Goal: Check status: Check status

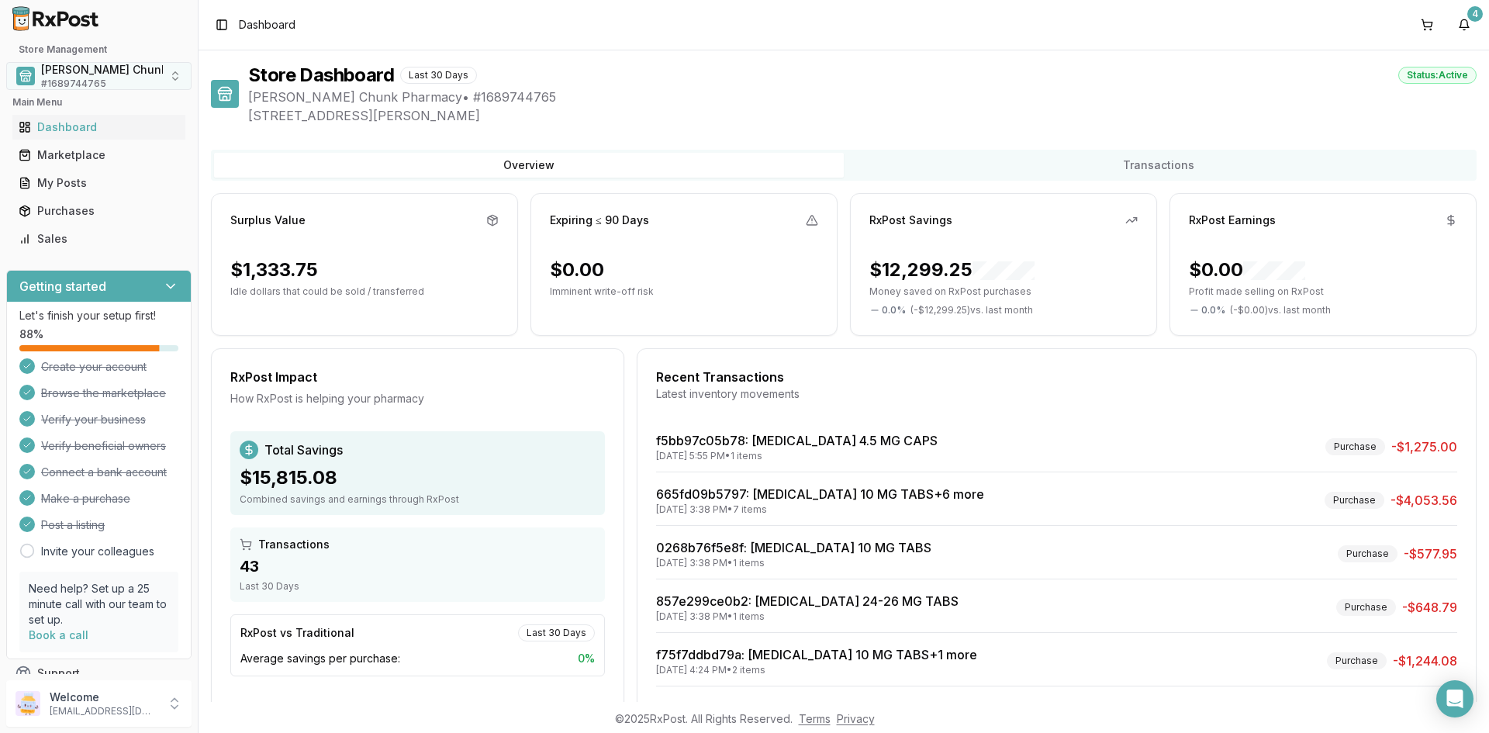
click at [82, 68] on span "[PERSON_NAME] Chunk Pharmacy" at bounding box center [132, 70] width 183 height 16
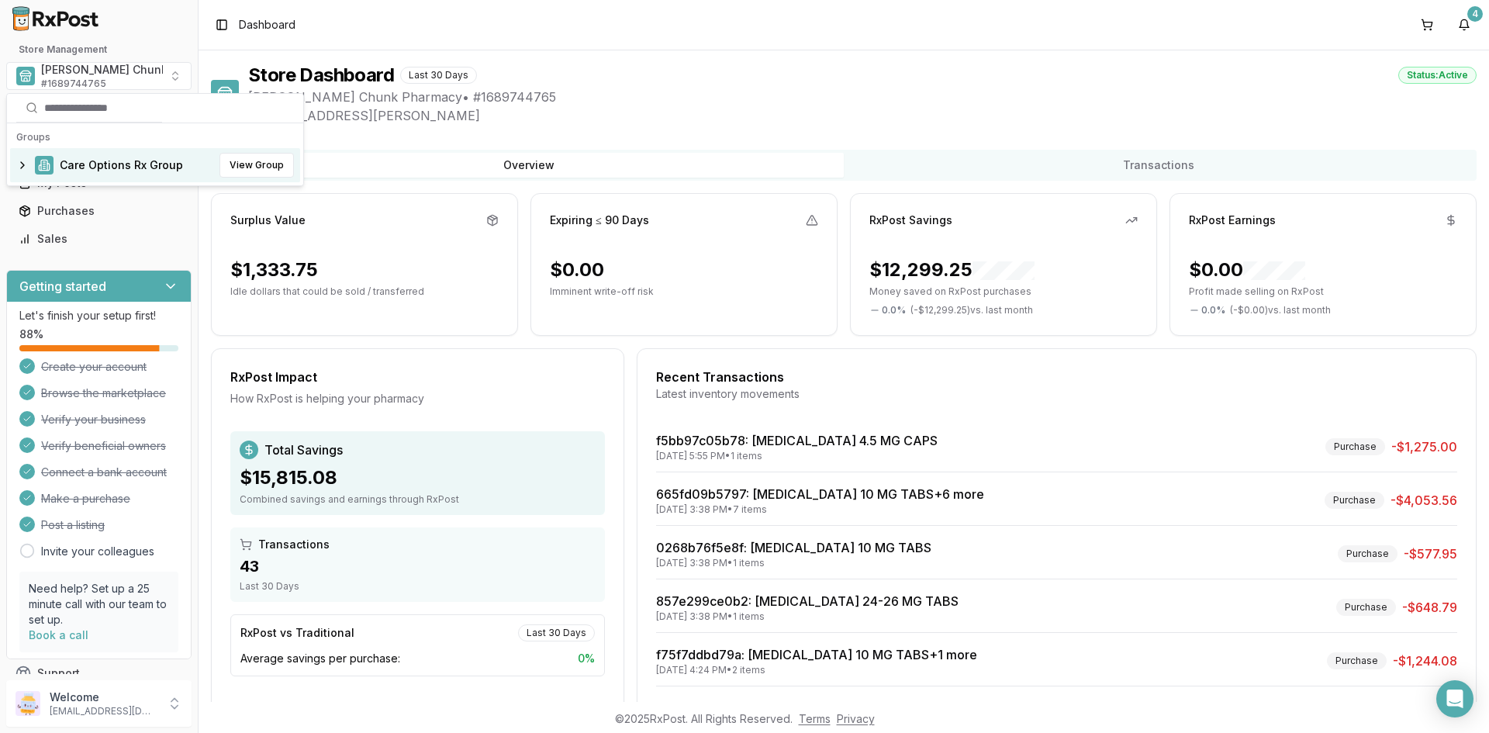
click at [99, 161] on span "Care Options Rx Group" at bounding box center [121, 165] width 123 height 16
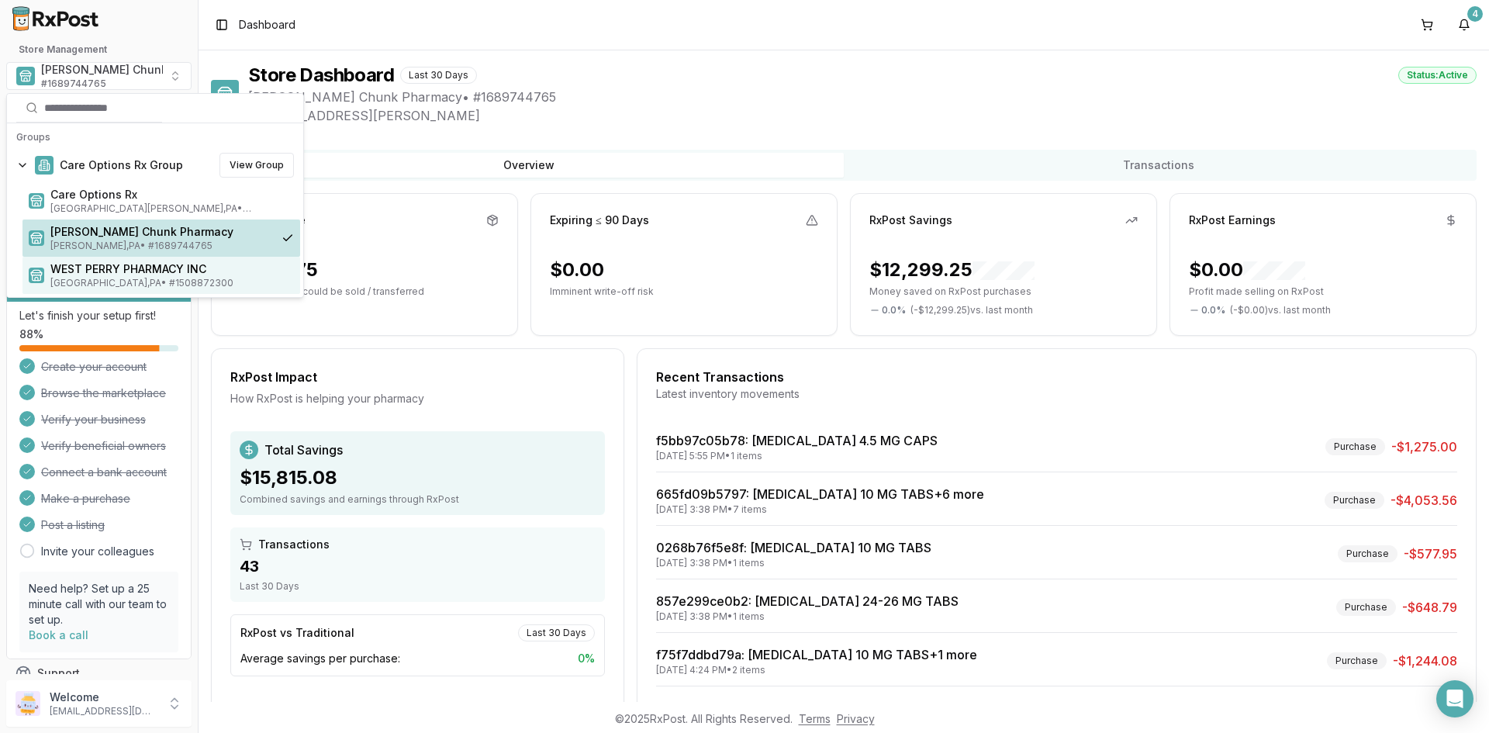
click at [87, 268] on span "WEST PERRY PHARMACY INC" at bounding box center [172, 269] width 244 height 16
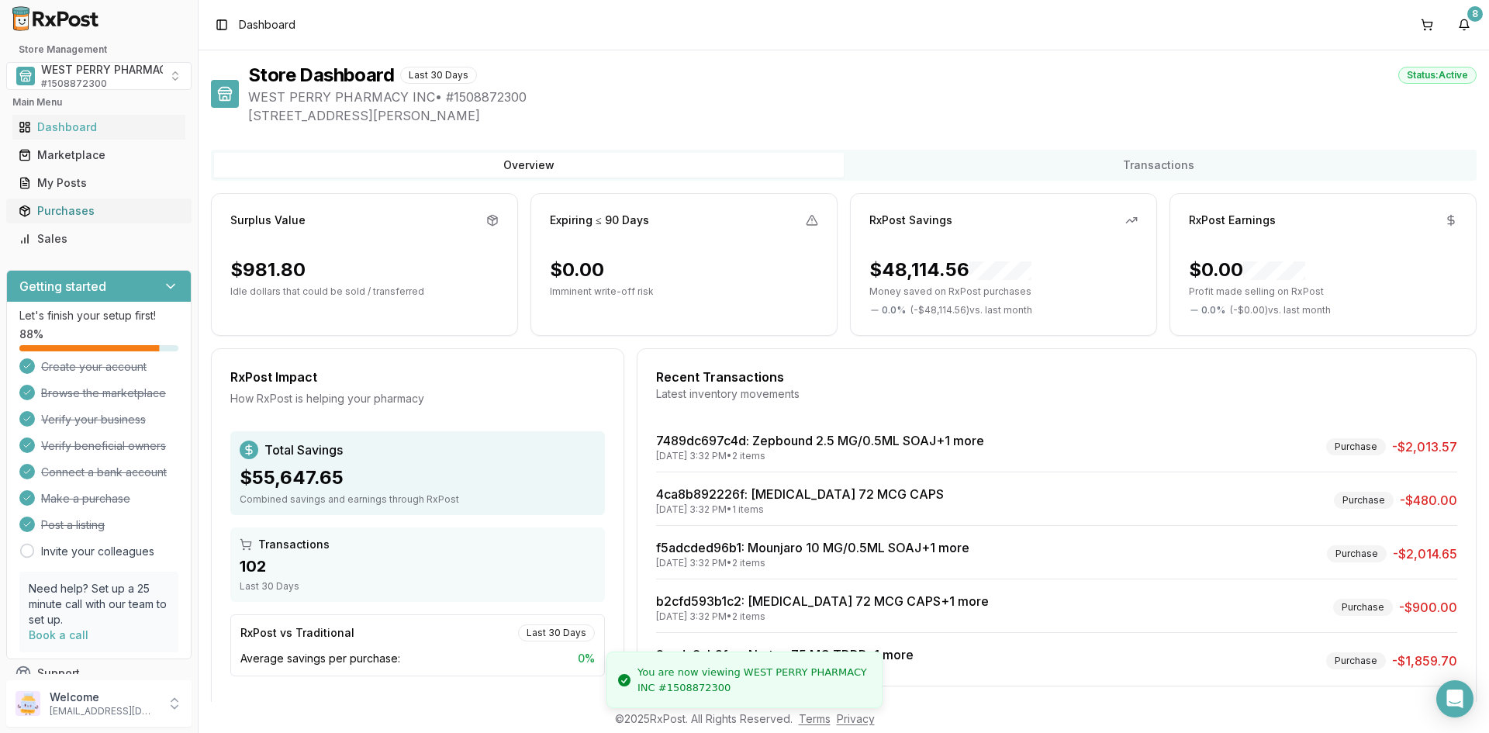
click at [70, 209] on div "Purchases" at bounding box center [99, 211] width 161 height 16
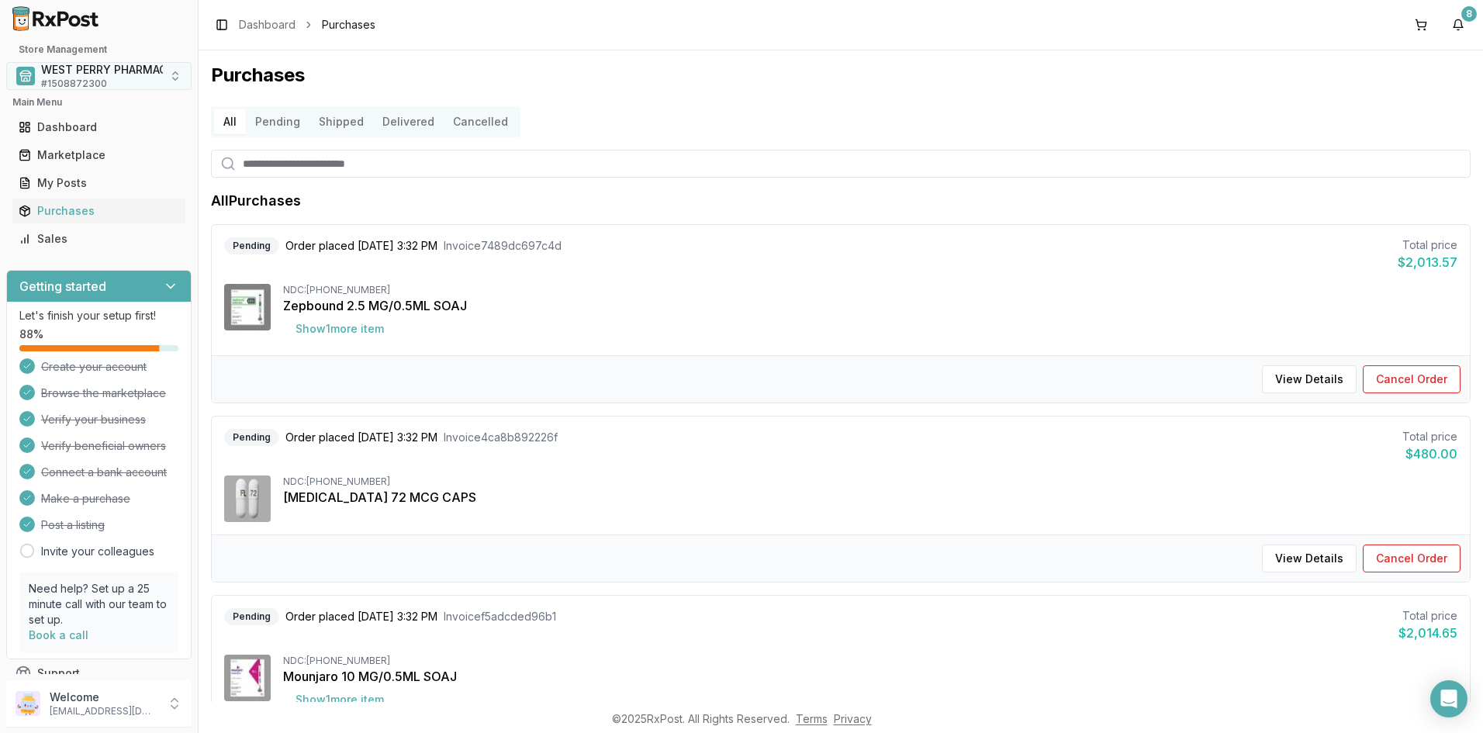
click at [83, 80] on span "# 1508872300" at bounding box center [74, 84] width 66 height 12
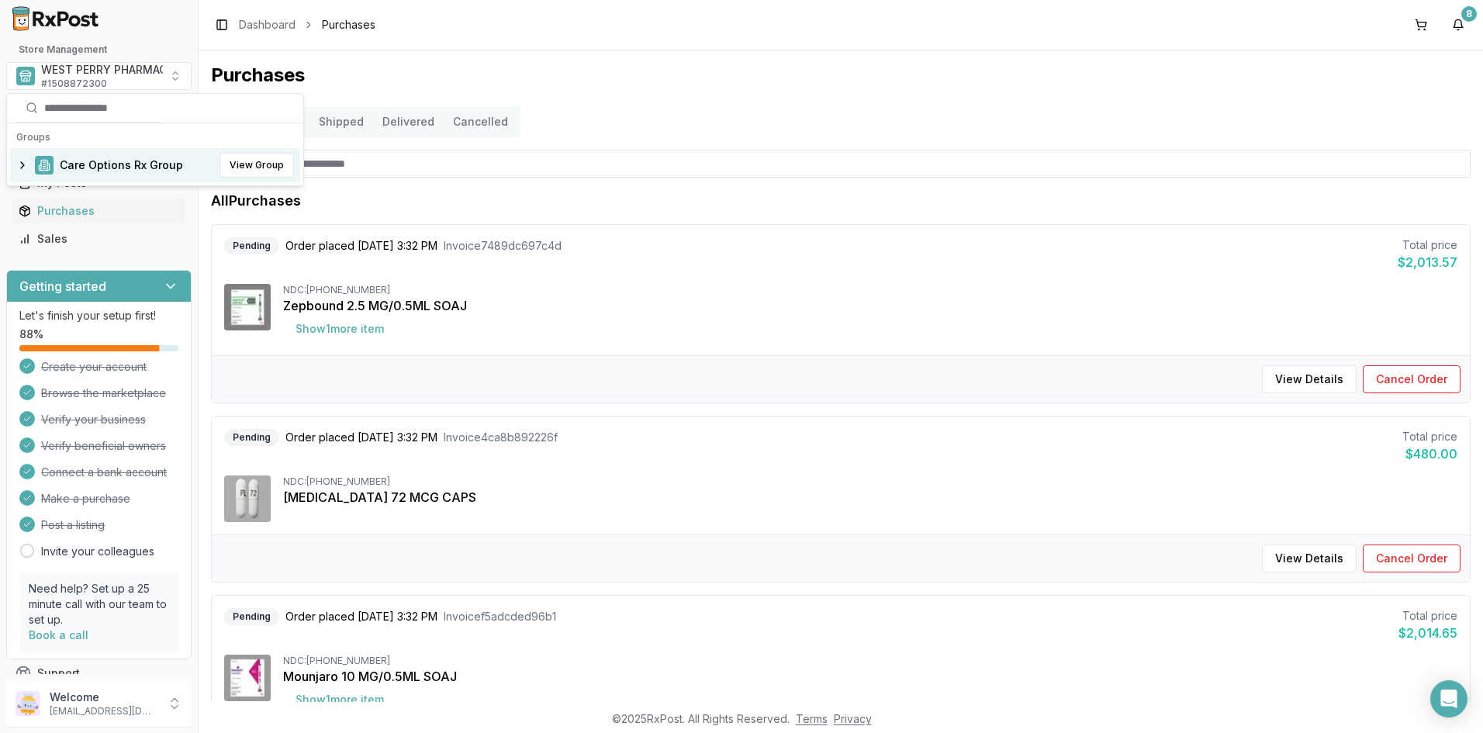
click at [71, 161] on span "Care Options Rx Group" at bounding box center [121, 165] width 123 height 16
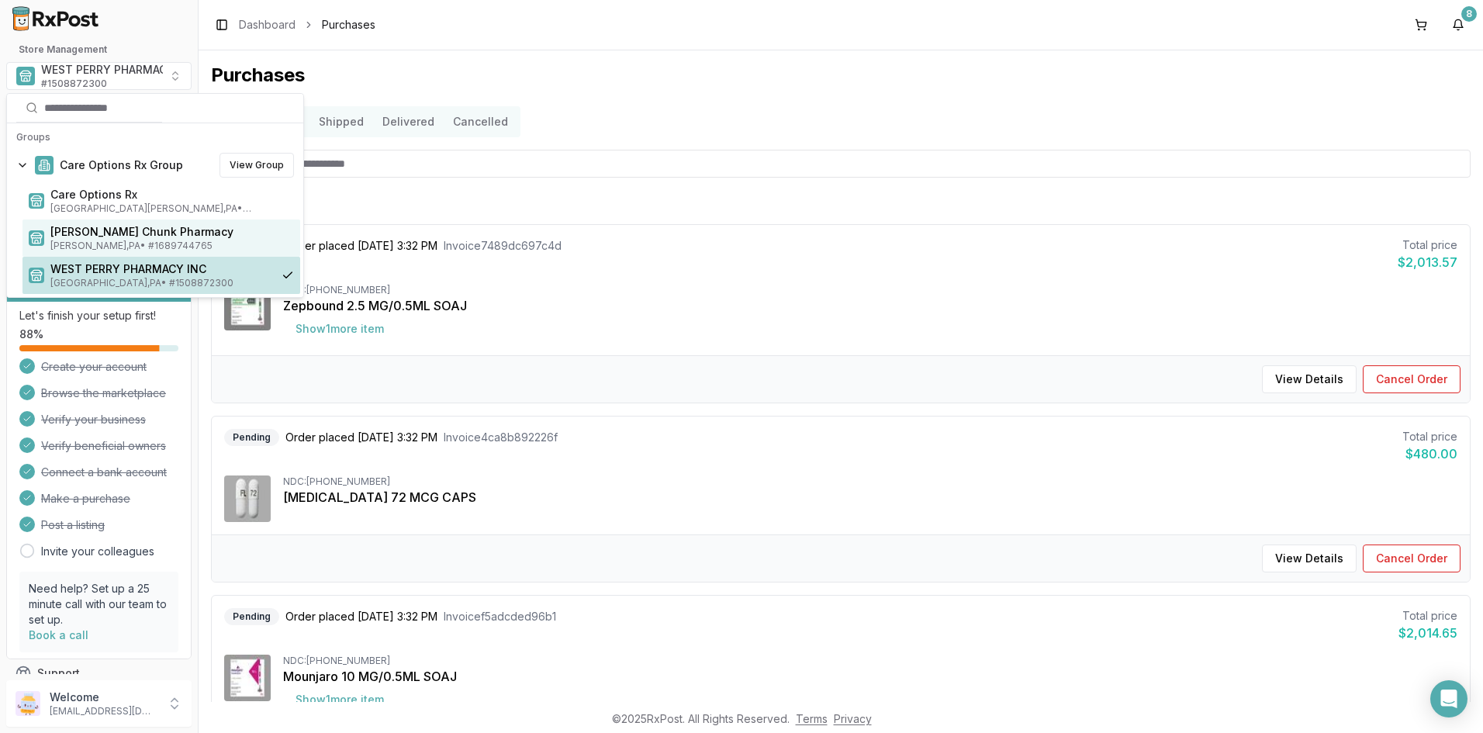
click at [87, 230] on span "[PERSON_NAME] Chunk Pharmacy" at bounding box center [172, 232] width 244 height 16
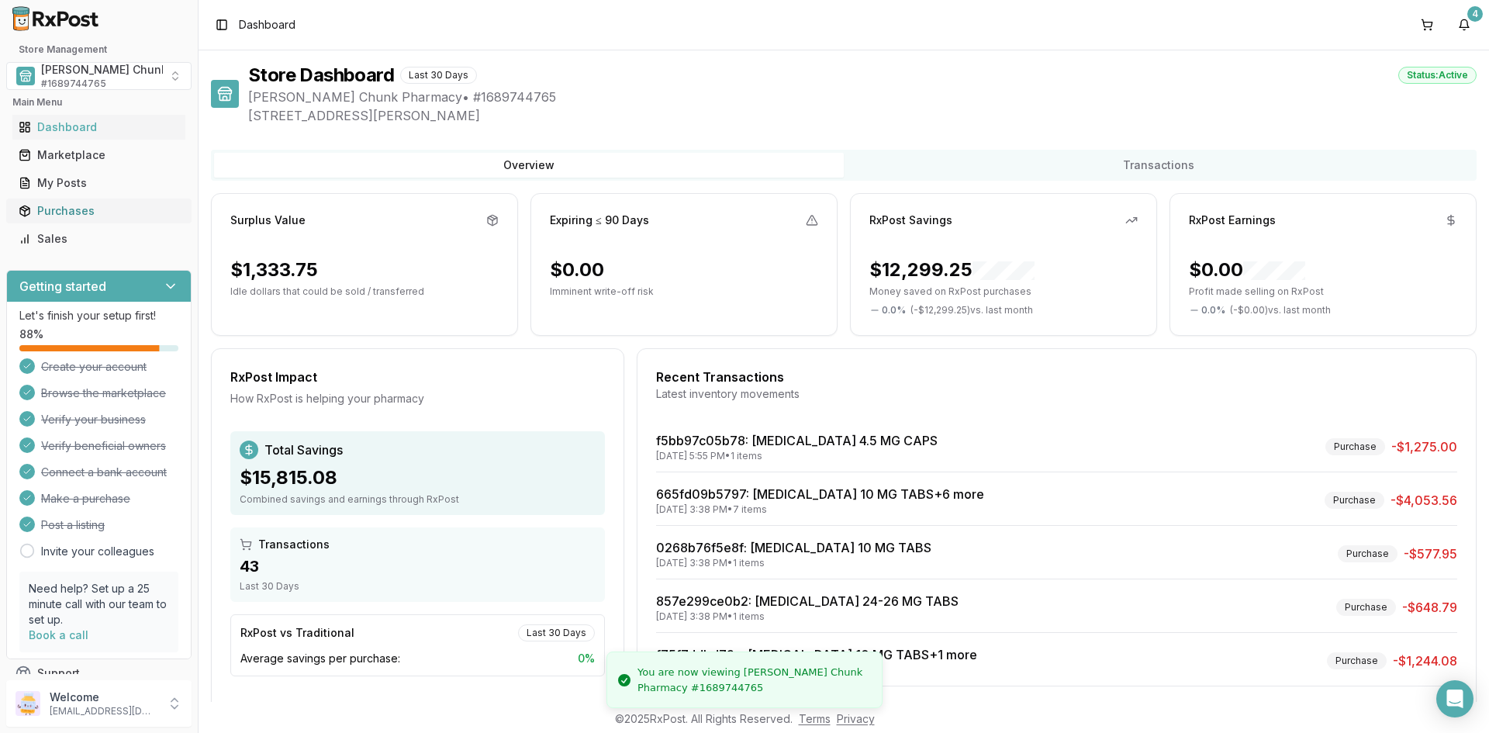
click at [71, 210] on div "Purchases" at bounding box center [99, 211] width 161 height 16
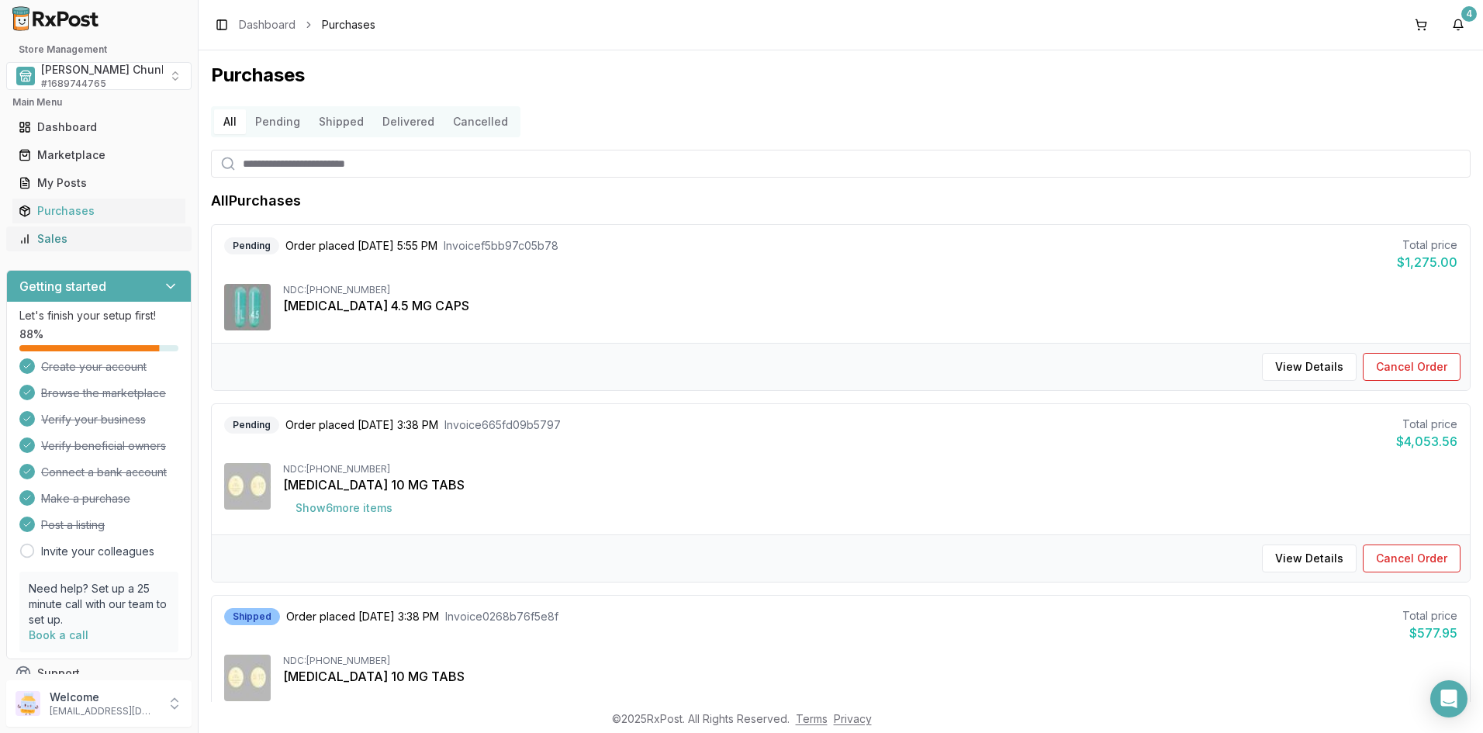
click at [47, 236] on div "Sales" at bounding box center [99, 239] width 161 height 16
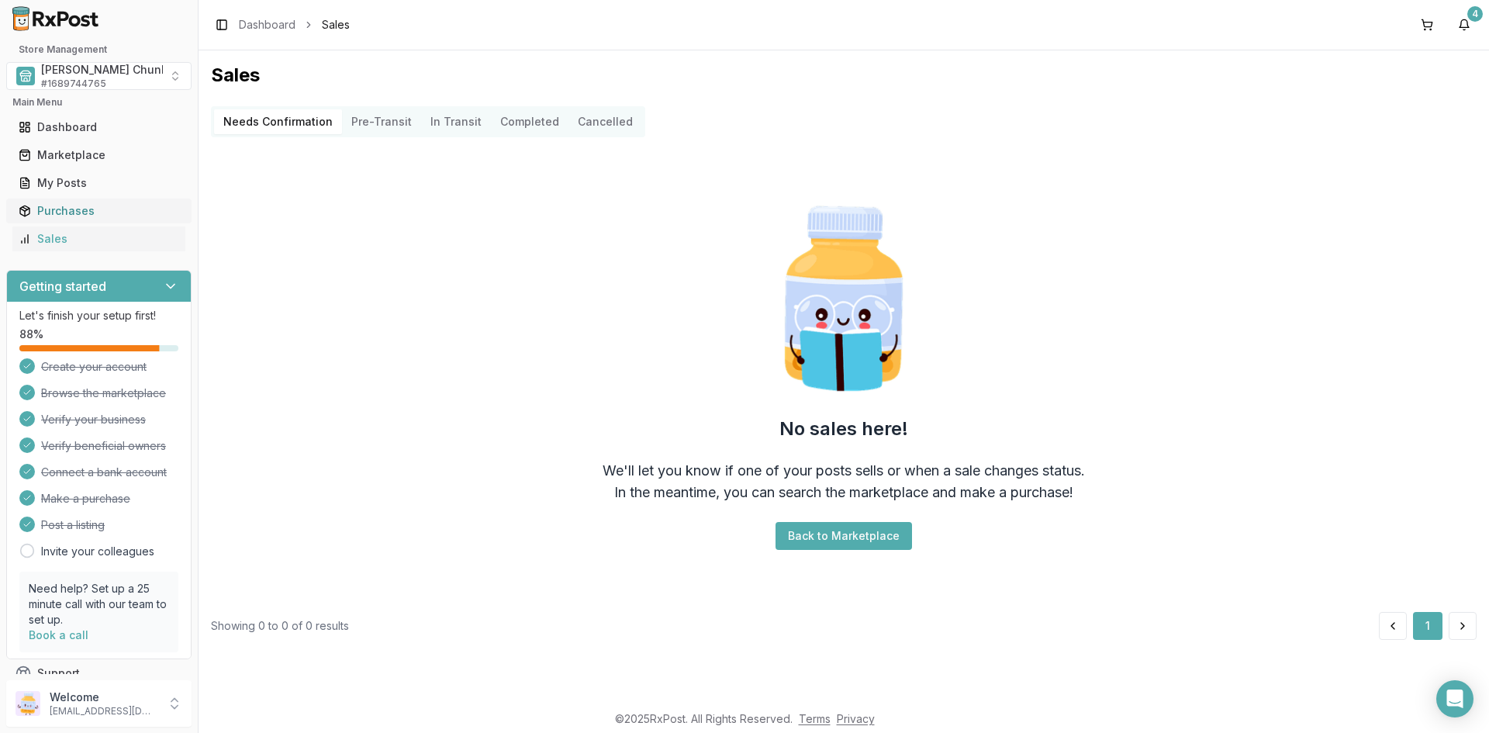
click at [57, 211] on div "Purchases" at bounding box center [99, 211] width 161 height 16
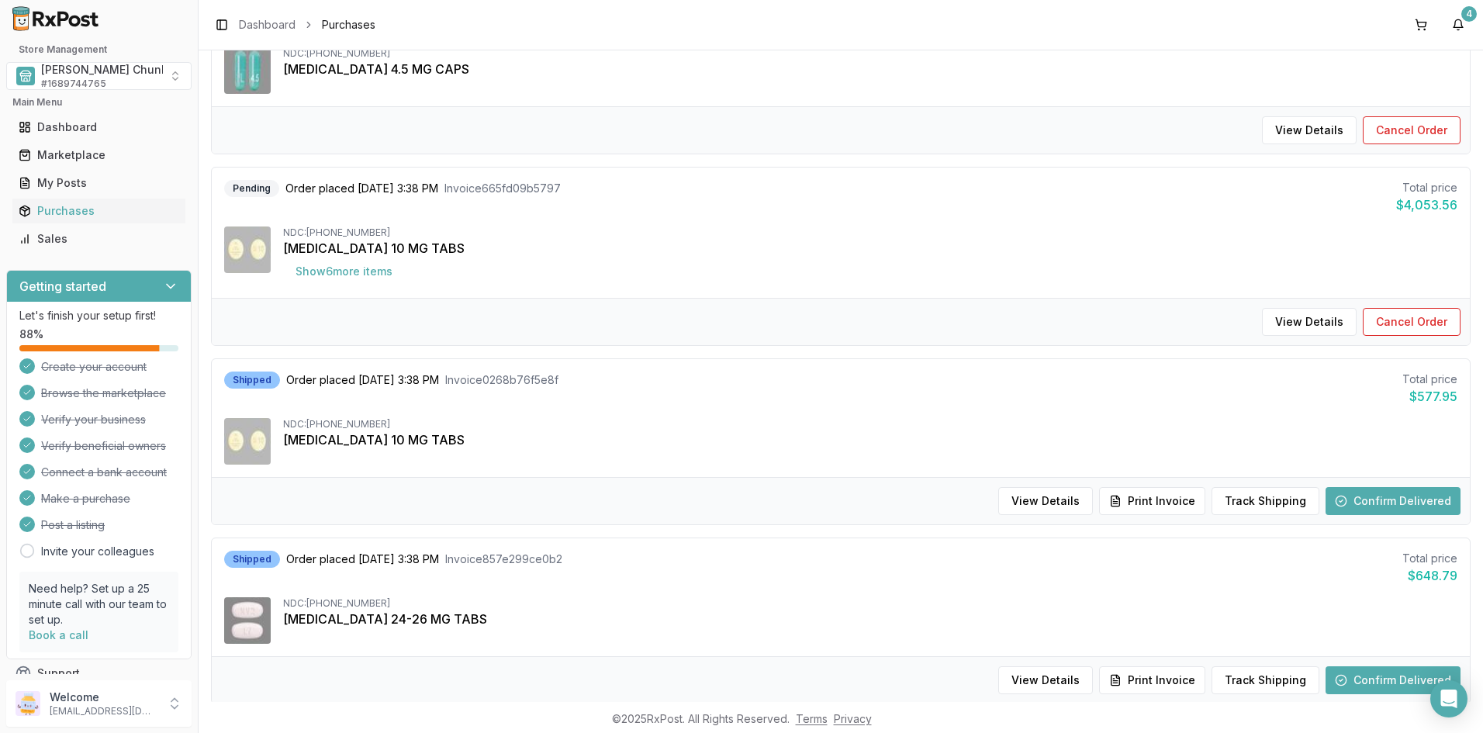
scroll to position [233, 0]
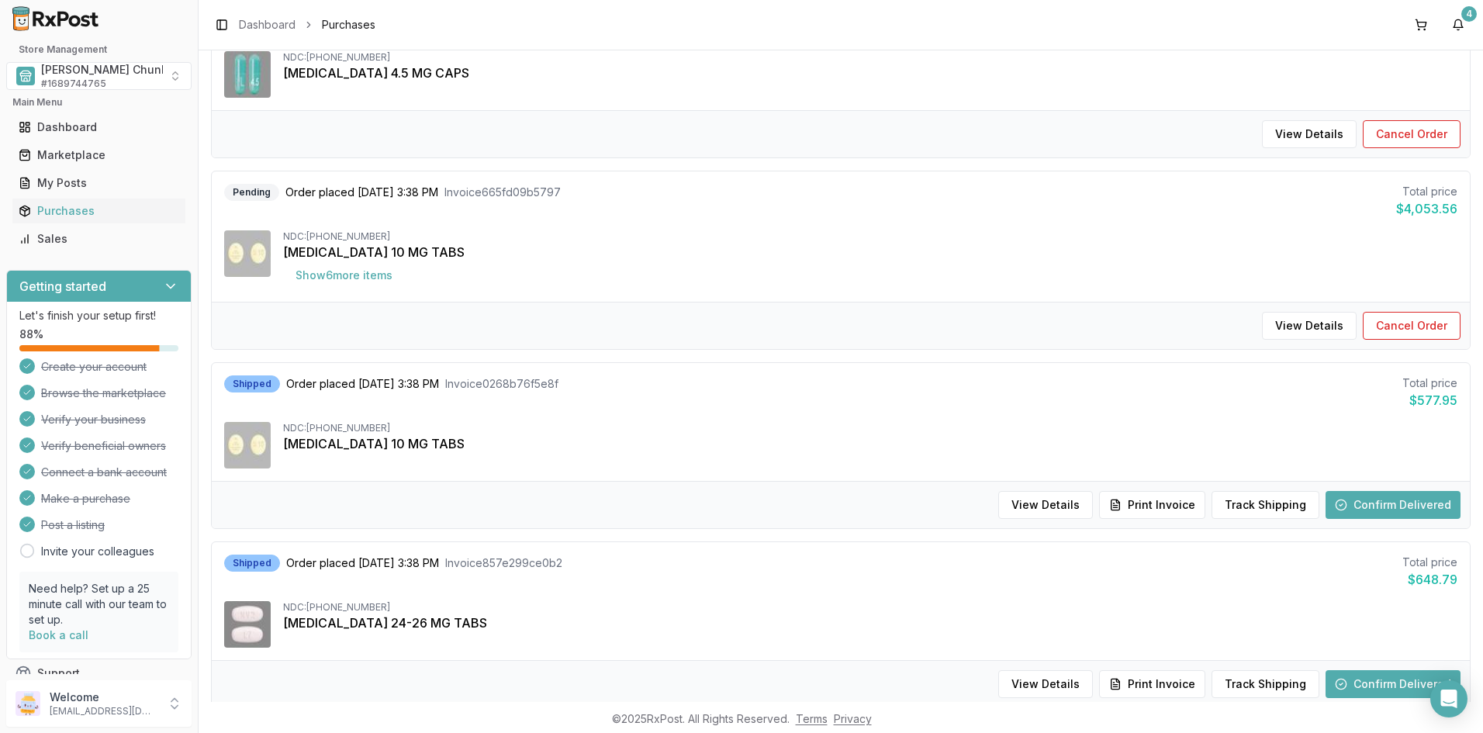
click at [632, 179] on div "Pending Order placed 10/09/2025 3:38 PM Invoice 665fd09b5797 Total price $4,053…" at bounding box center [841, 236] width 1258 height 130
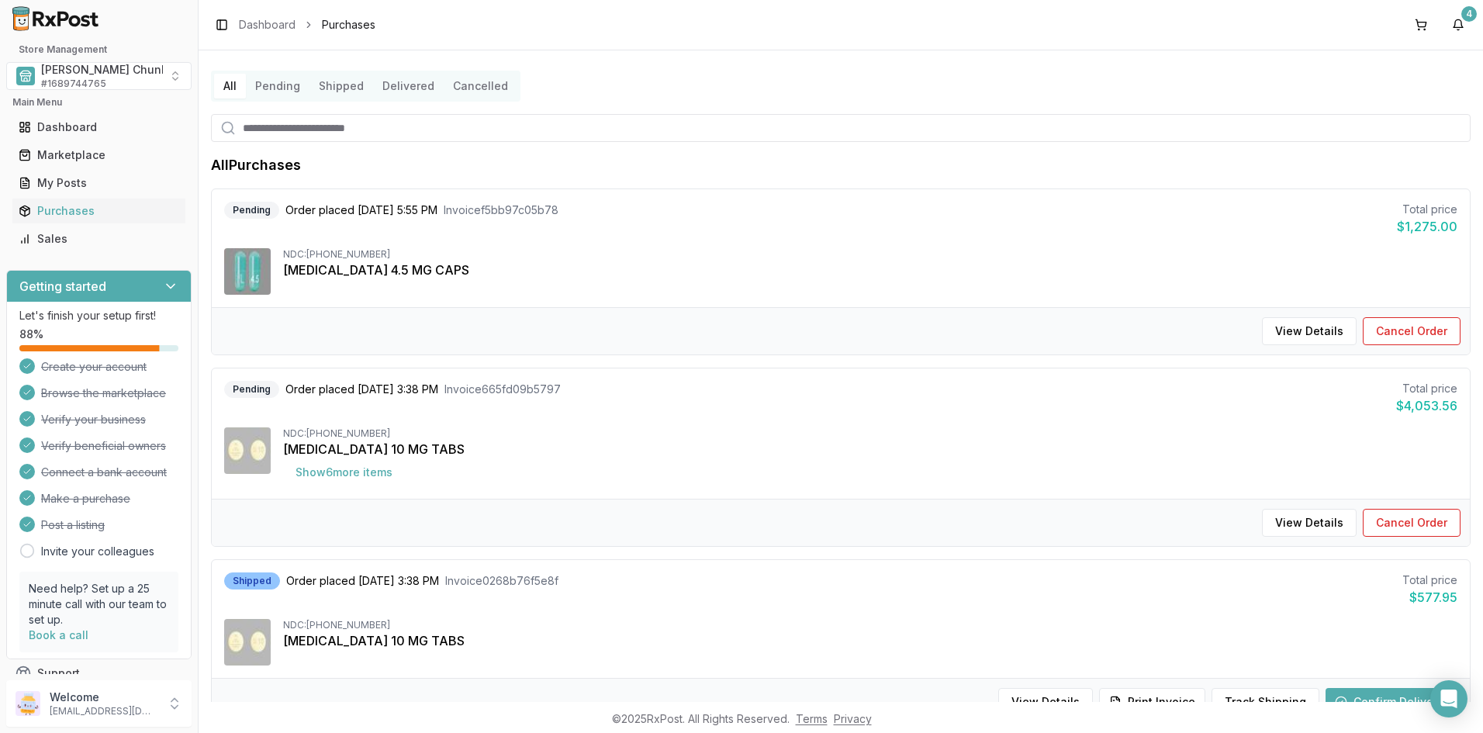
scroll to position [0, 0]
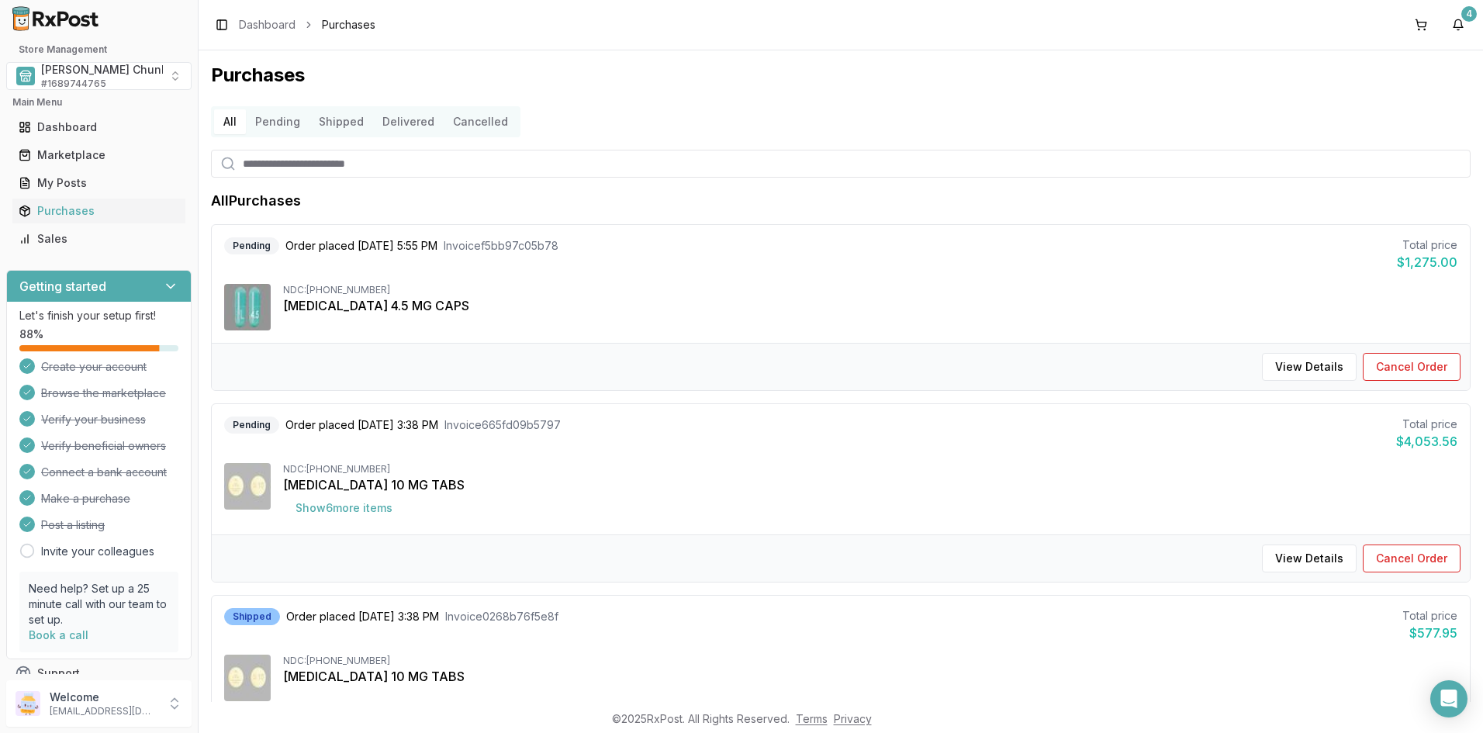
click at [403, 121] on button "Delivered" at bounding box center [408, 121] width 71 height 25
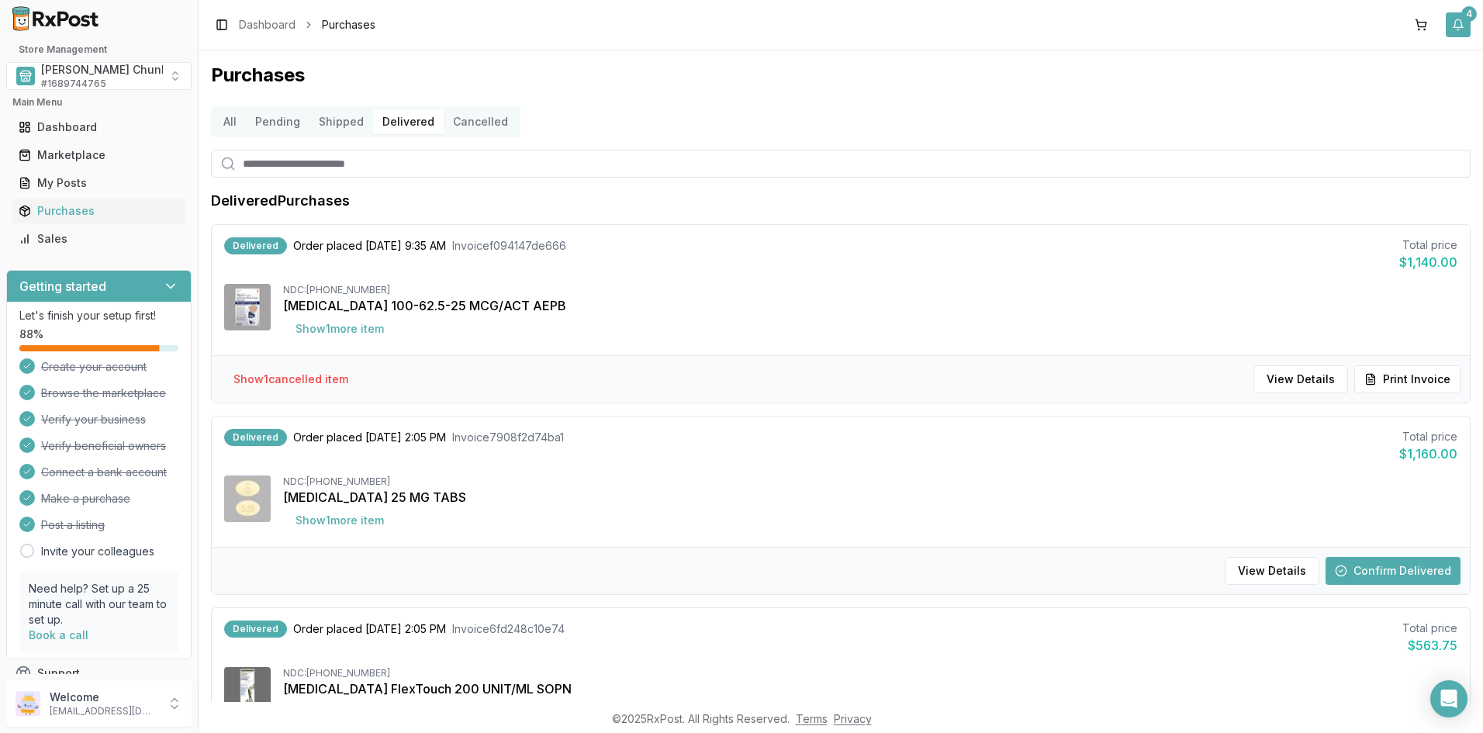
click at [1457, 17] on button "4" at bounding box center [1458, 24] width 25 height 25
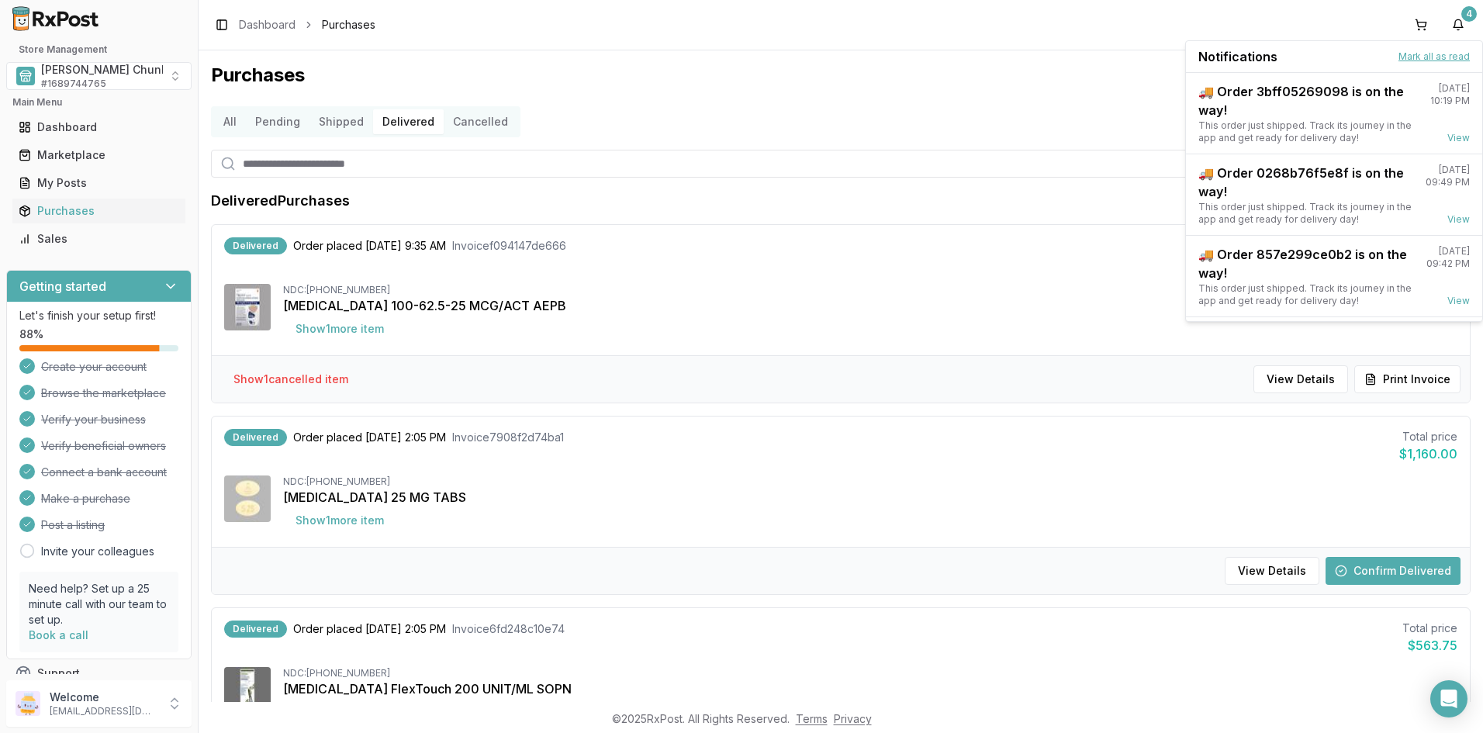
click at [1431, 52] on button "Mark all as read" at bounding box center [1434, 56] width 71 height 12
click at [722, 170] on input "search" at bounding box center [841, 164] width 1260 height 28
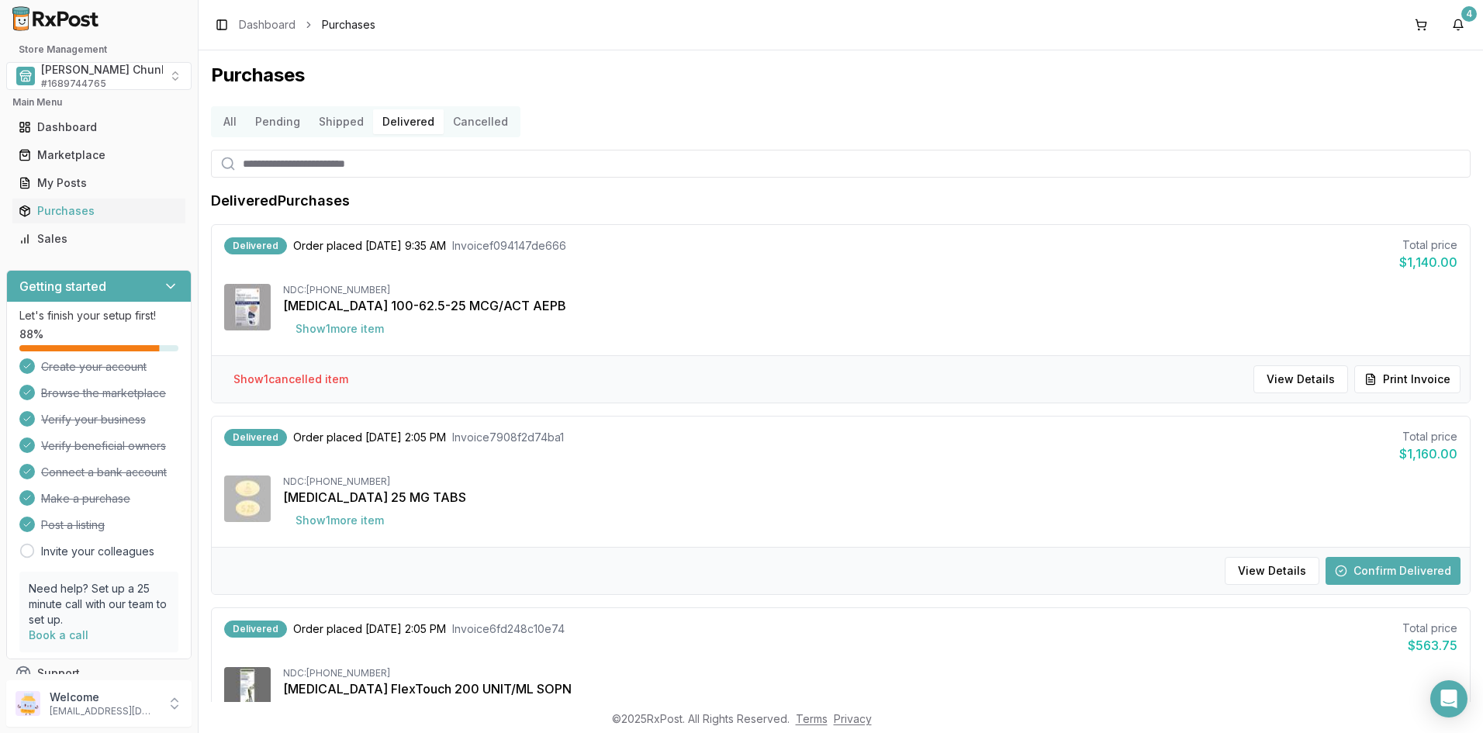
drag, startPoint x: 579, startPoint y: 117, endPoint x: 590, endPoint y: 117, distance: 10.1
click at [580, 117] on div "All Pending Shipped Delivered Cancelled" at bounding box center [841, 121] width 1260 height 31
click at [842, 119] on div "All Pending Shipped Delivered Cancelled" at bounding box center [841, 121] width 1260 height 31
click at [413, 118] on button "Delivered" at bounding box center [408, 121] width 71 height 25
click at [738, 147] on div "Purchases All Pending Shipped Delivered Cancelled Delivered Purchases Delivered…" at bounding box center [841, 376] width 1285 height 652
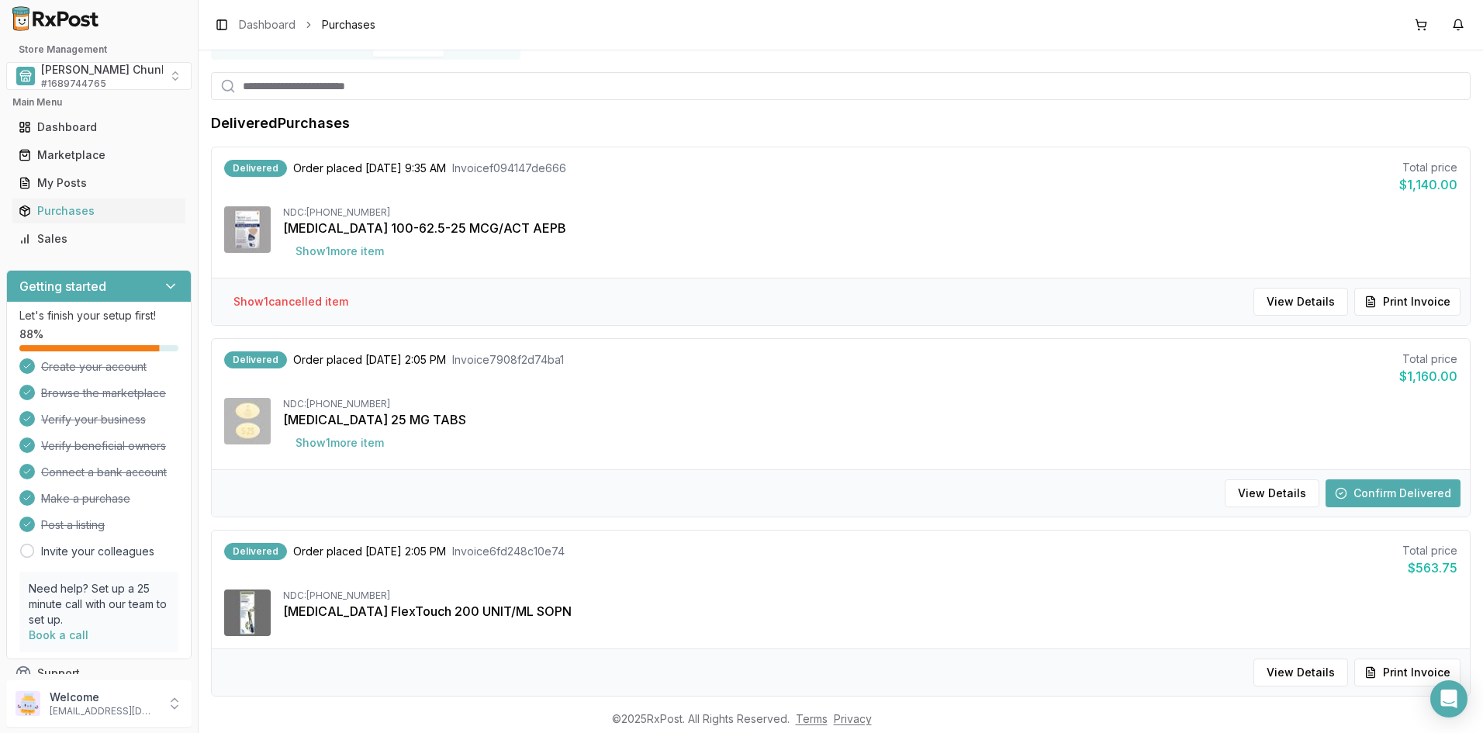
scroll to position [155, 0]
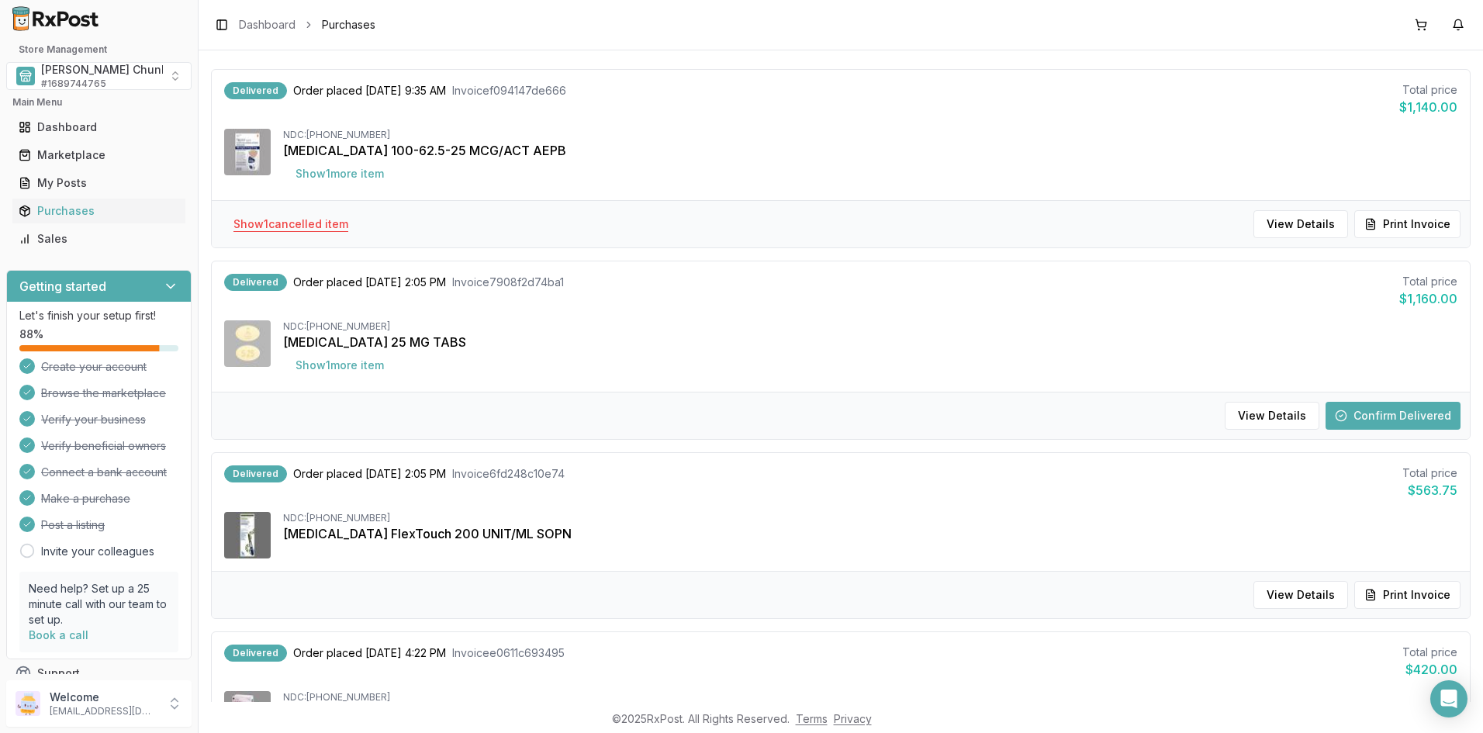
click at [309, 223] on button "Show 1 cancelled item" at bounding box center [291, 224] width 140 height 28
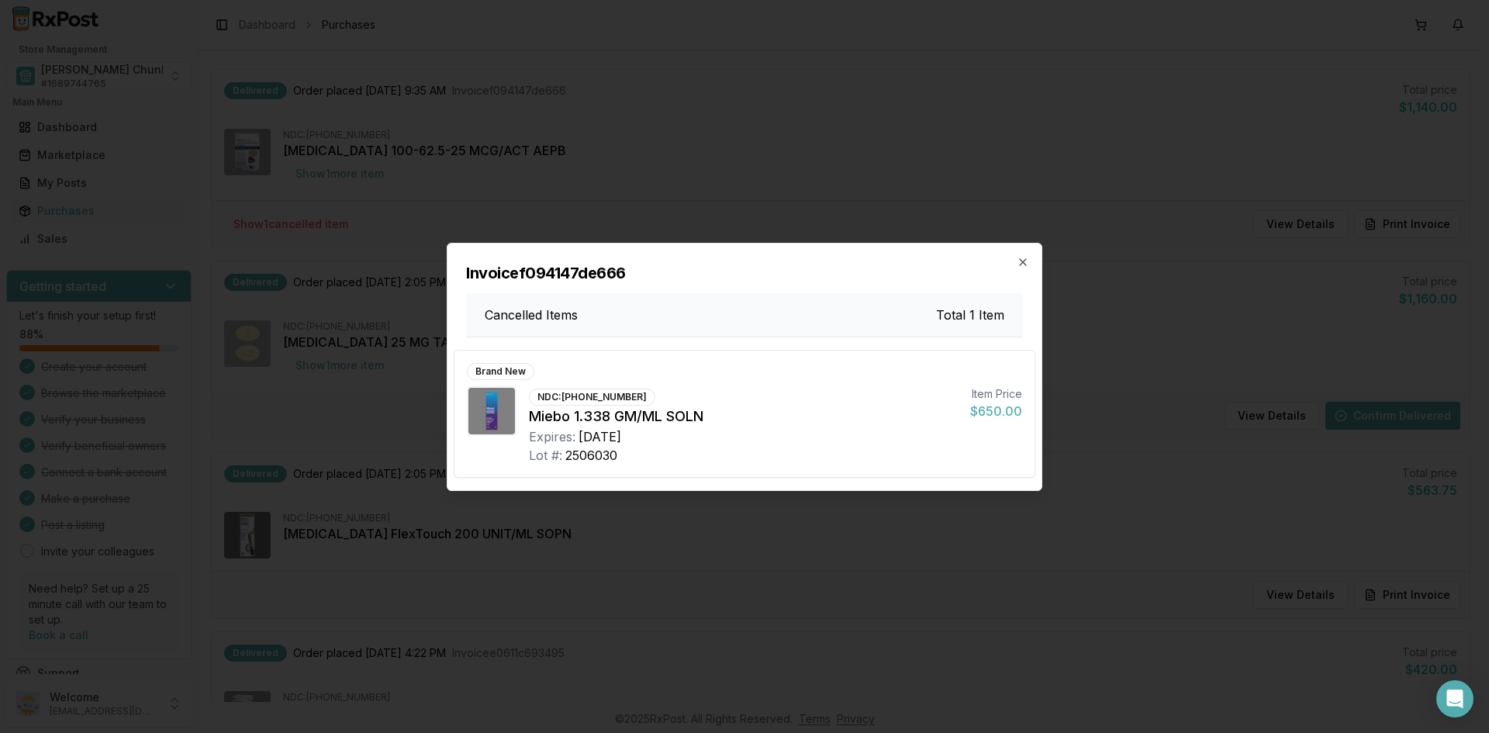
click at [1031, 266] on div "Invoice f094147de666 Cancelled Items Total 1 Item" at bounding box center [745, 291] width 594 height 94
click at [1018, 259] on icon "button" at bounding box center [1023, 262] width 12 height 12
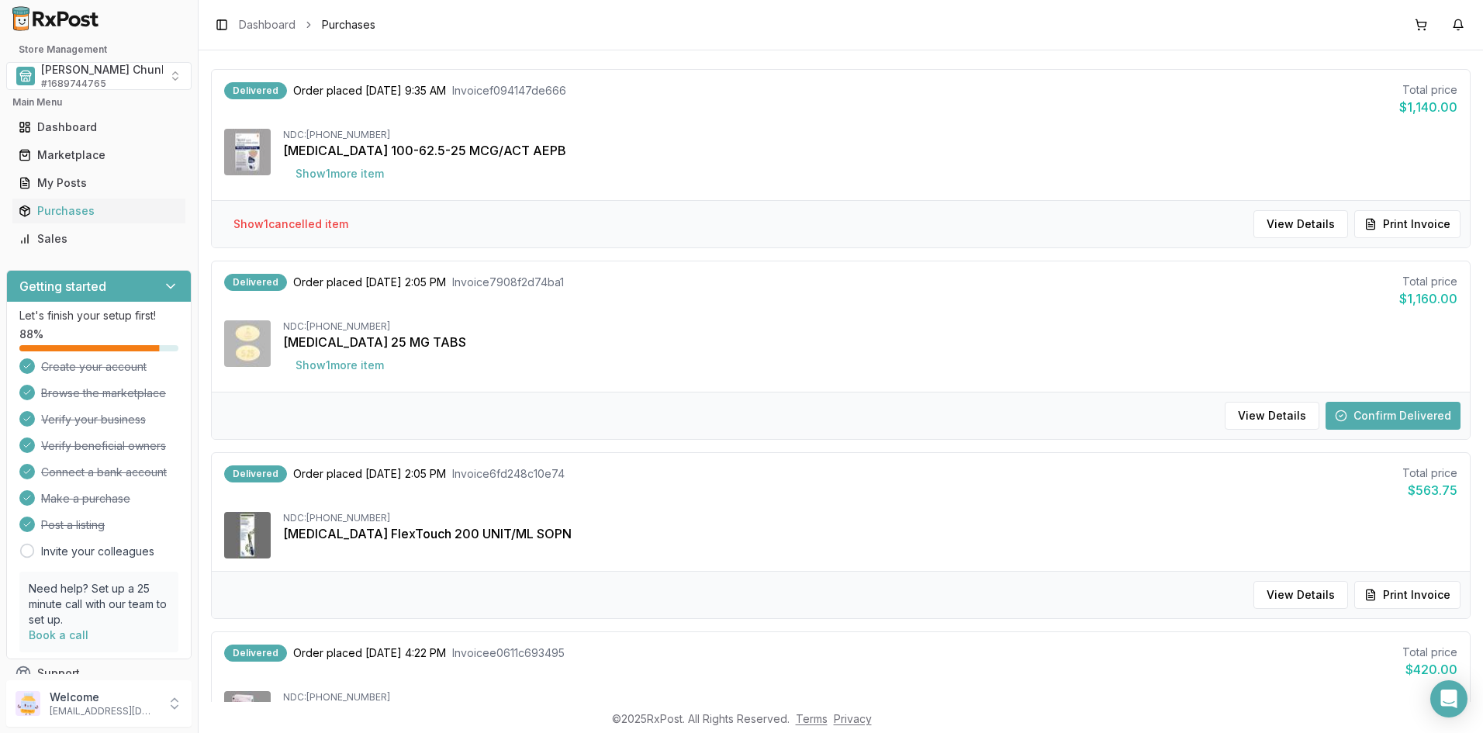
click at [1363, 410] on button "Confirm Delivered" at bounding box center [1393, 416] width 135 height 28
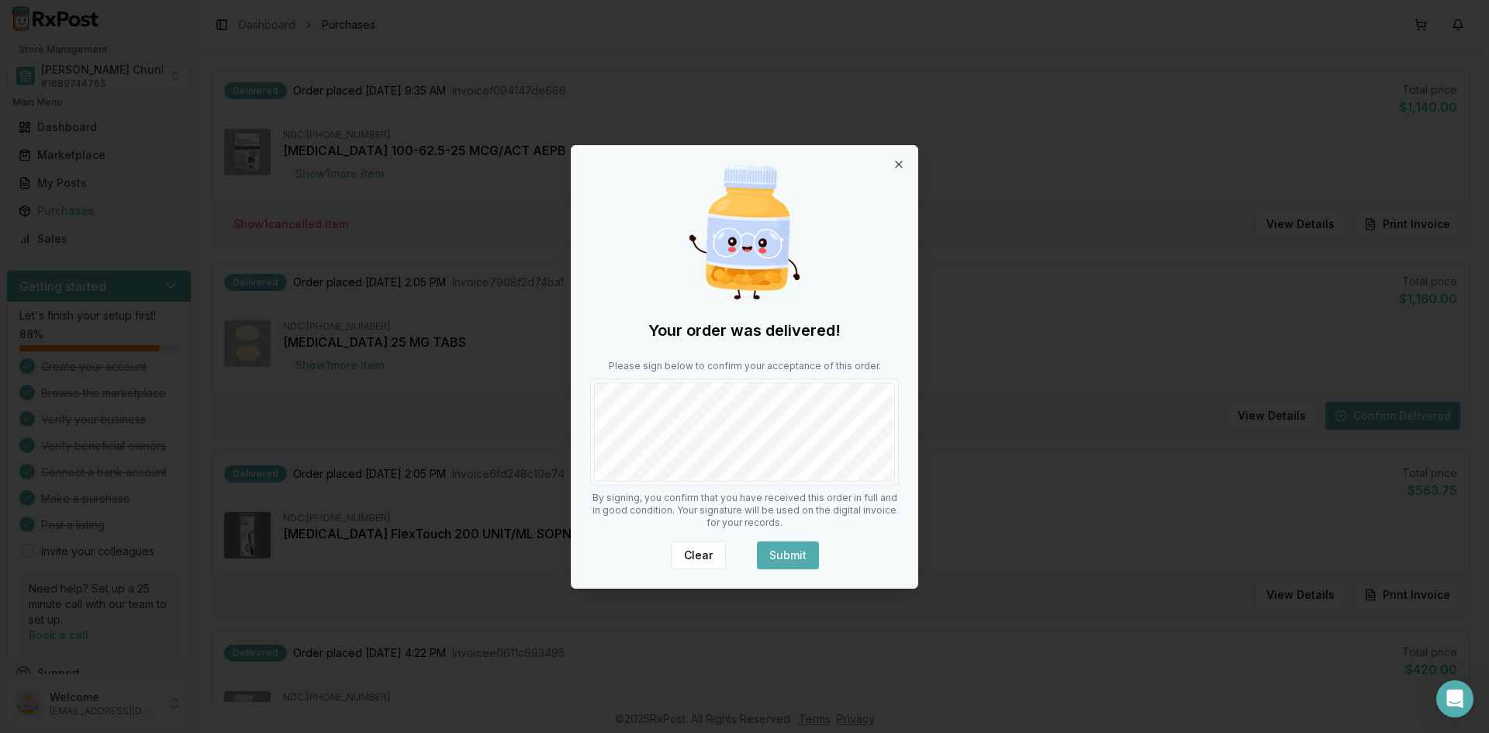
click at [790, 551] on button "Submit" at bounding box center [788, 555] width 62 height 28
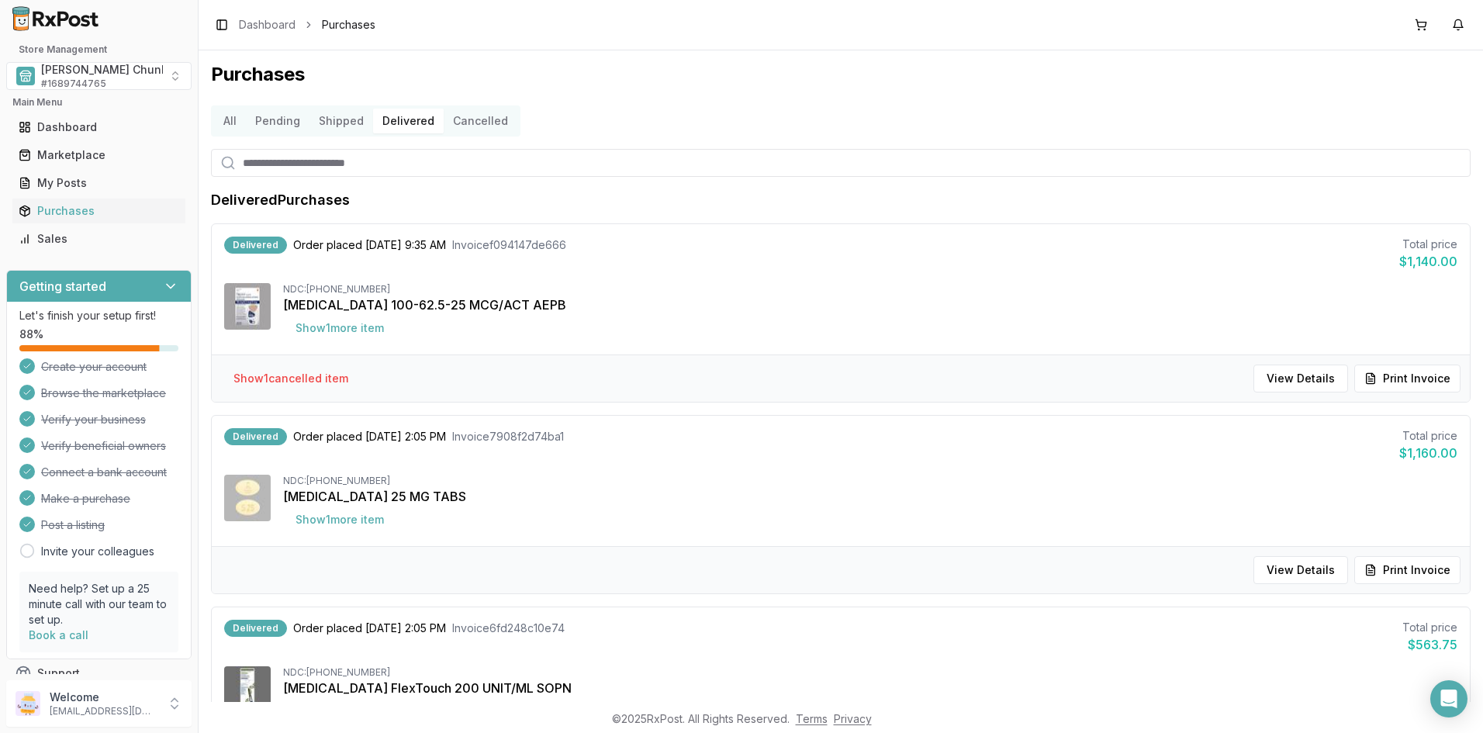
scroll to position [0, 0]
click at [236, 124] on button "All" at bounding box center [230, 121] width 32 height 25
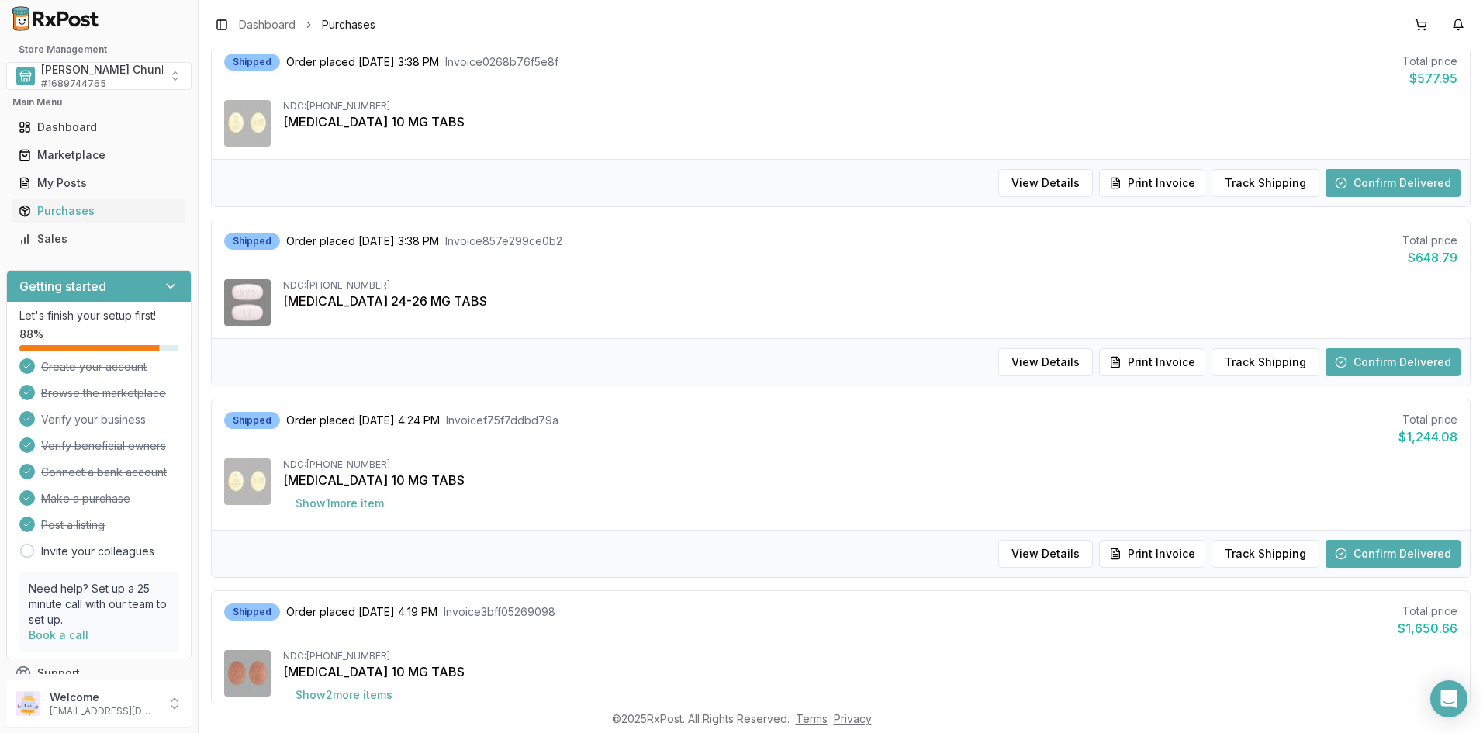
scroll to position [543, 0]
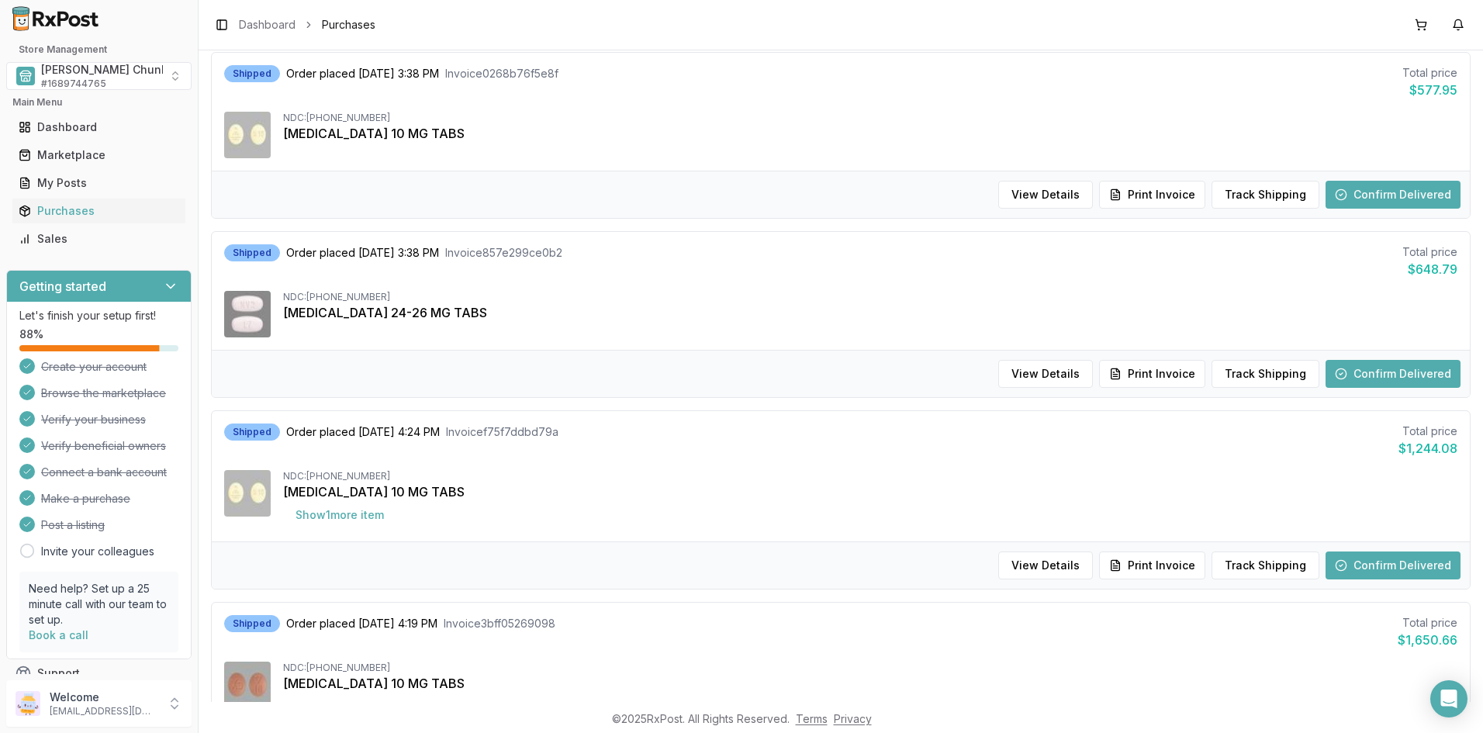
click at [1386, 26] on div "Toggle Sidebar Dashboard Purchases" at bounding box center [841, 25] width 1285 height 50
